Goal: Communication & Community: Answer question/provide support

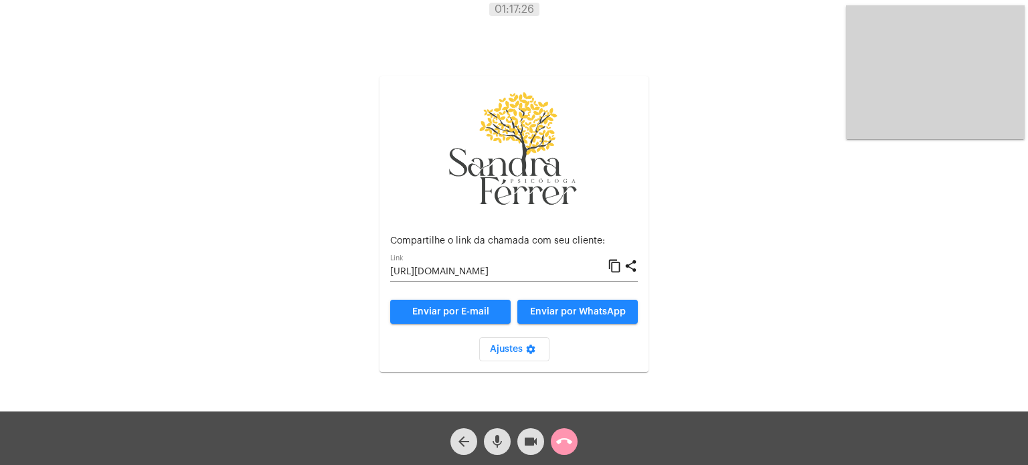
click at [560, 444] on mat-icon "call_end" at bounding box center [564, 442] width 16 height 16
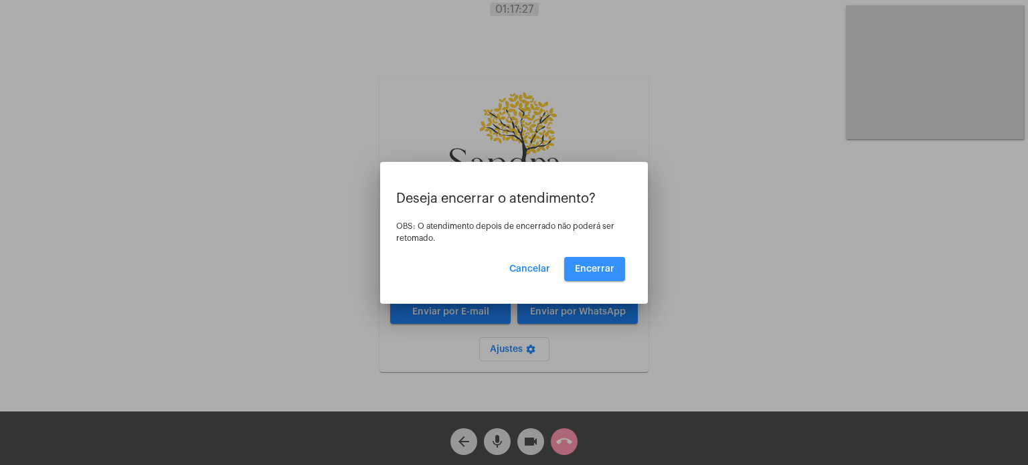
click at [601, 273] on span "Encerrar" at bounding box center [595, 268] width 40 height 9
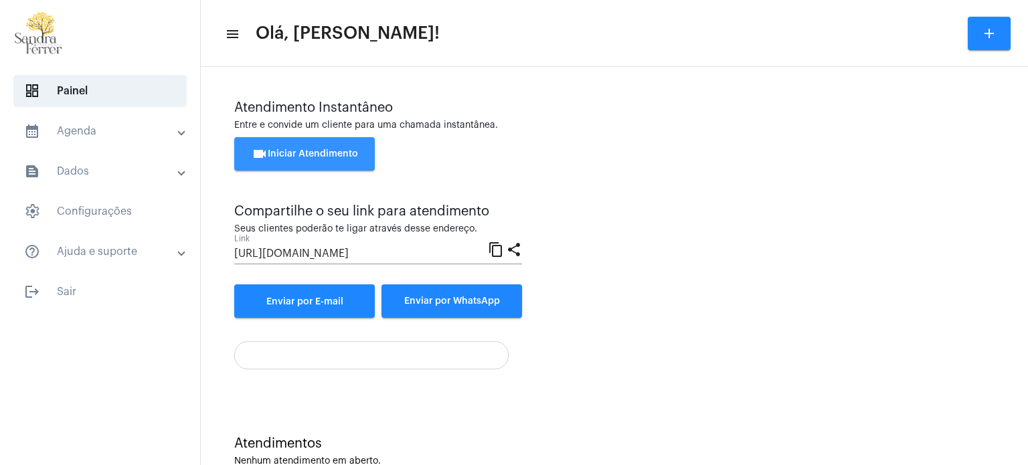
click at [295, 156] on span "videocam Iniciar Atendimento" at bounding box center [305, 153] width 106 height 9
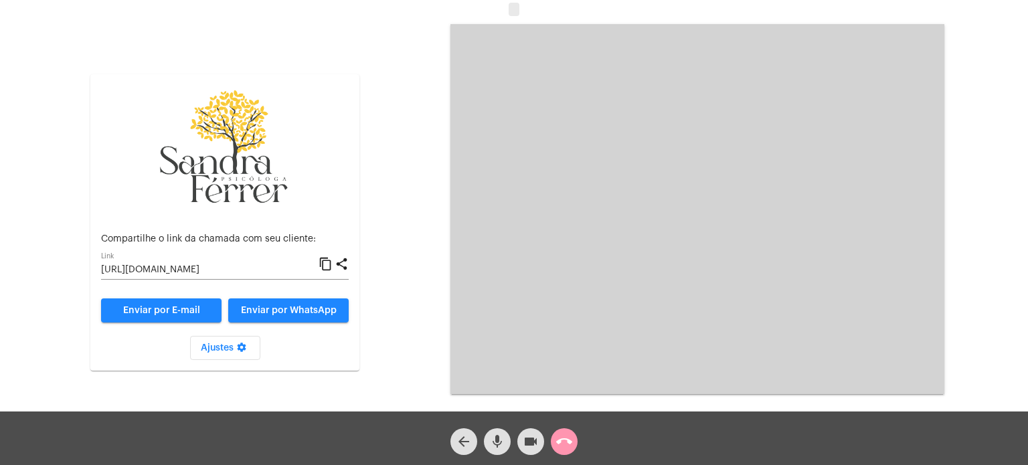
click at [326, 262] on mat-icon "content_copy" at bounding box center [326, 264] width 14 height 16
click at [323, 264] on mat-icon "content_copy" at bounding box center [326, 264] width 14 height 16
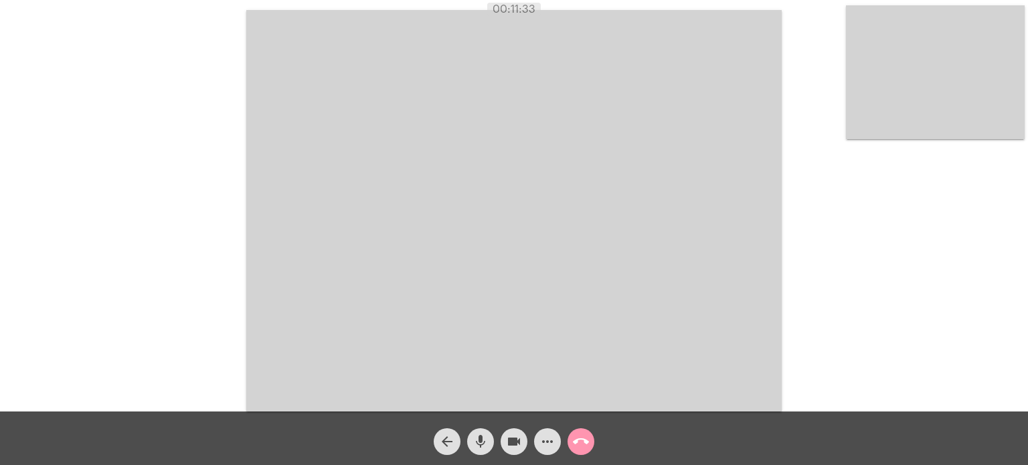
click at [812, 101] on div "Acessando Câmera e Microfone..." at bounding box center [514, 209] width 1026 height 412
click at [820, 82] on div "Acessando Câmera e Microfone..." at bounding box center [514, 209] width 1026 height 412
click at [151, 90] on div "Acessando Câmera e Microfone..." at bounding box center [514, 209] width 1026 height 412
